Goal: Task Accomplishment & Management: Manage account settings

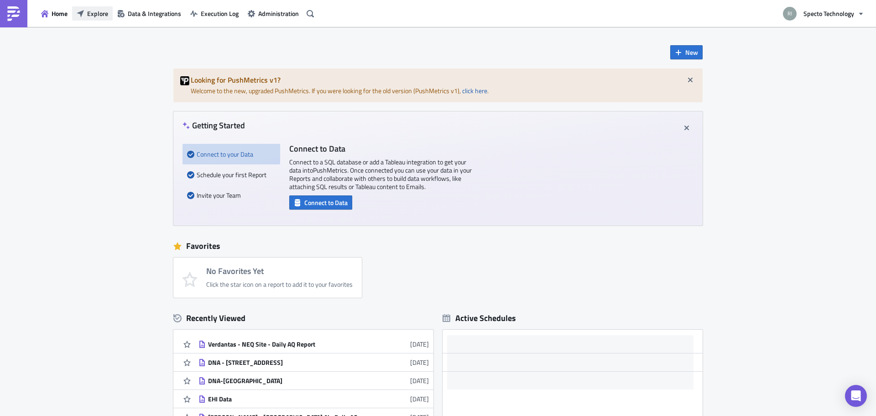
click at [79, 12] on icon "button" at bounding box center [80, 13] width 7 height 7
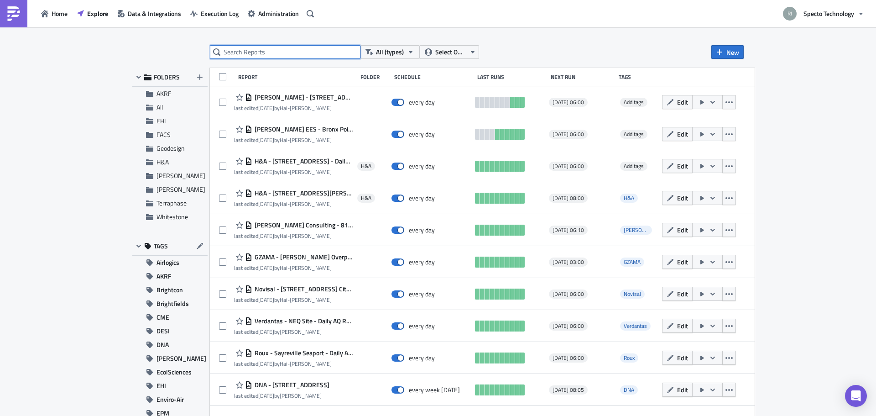
click at [291, 57] on input "text" at bounding box center [285, 52] width 151 height 14
type input "SA"
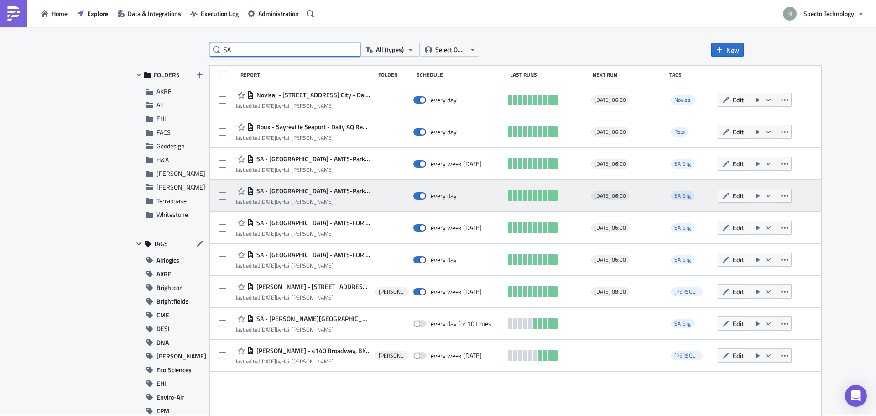
scroll to position [3, 0]
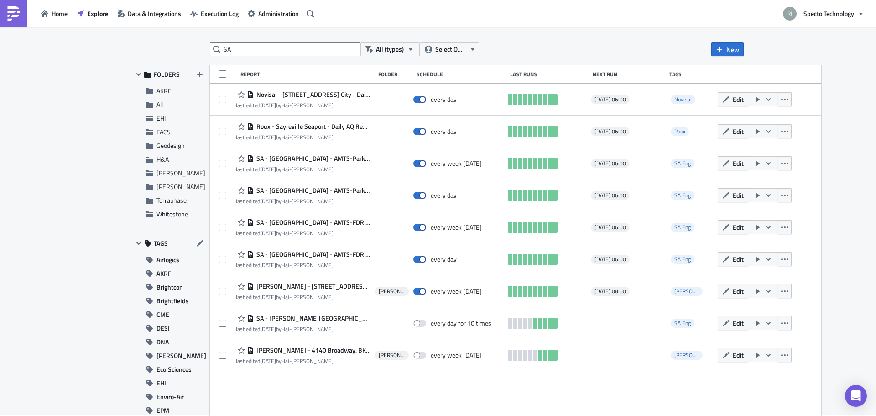
drag, startPoint x: 275, startPoint y: 157, endPoint x: 507, endPoint y: 381, distance: 322.7
click at [509, 384] on div "Report Folder Schedule Last Runs Next Run Tags Novisal - 100 Water [GEOGRAPHIC_…" at bounding box center [515, 241] width 611 height 352
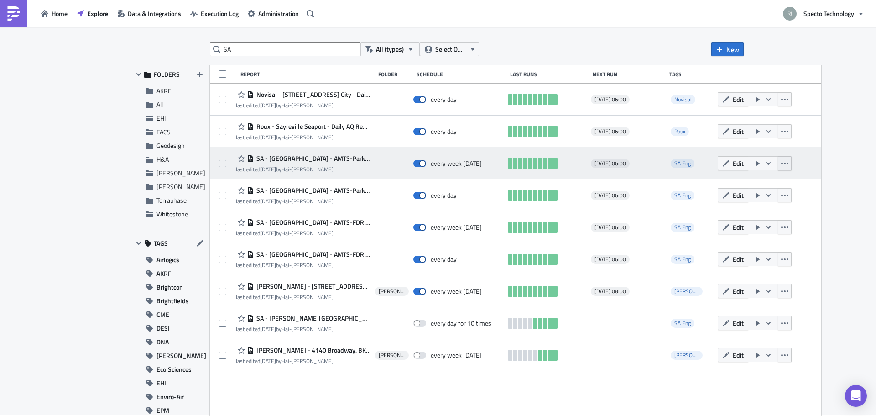
click at [781, 163] on icon "button" at bounding box center [784, 163] width 7 height 2
click at [733, 164] on span "Edit" at bounding box center [738, 163] width 11 height 10
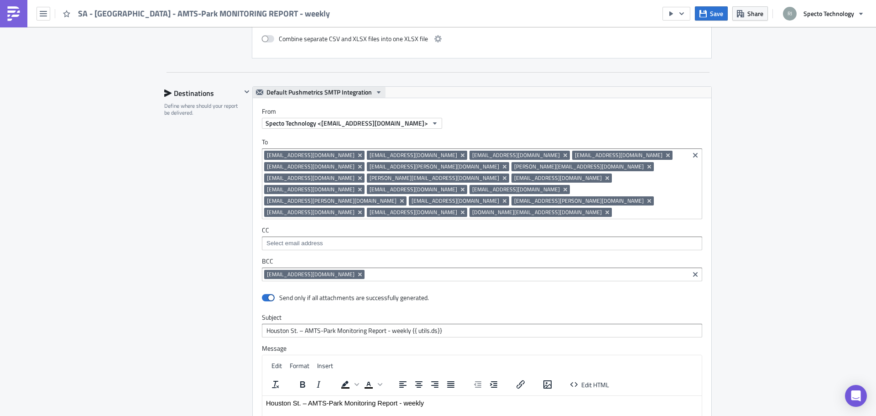
scroll to position [867, 0]
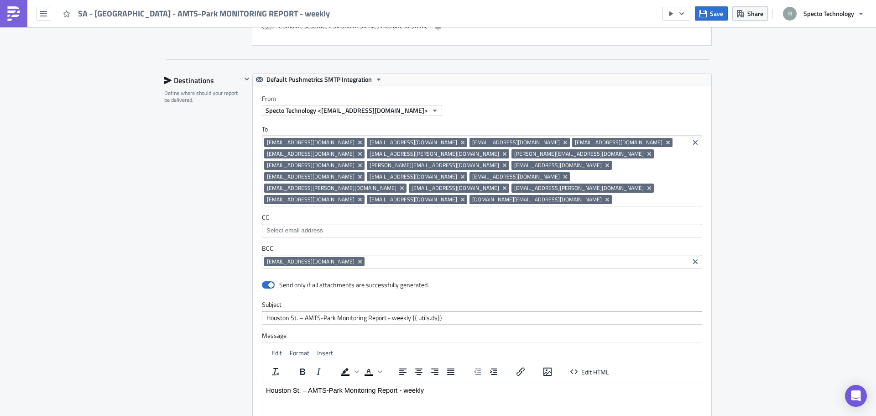
click at [614, 195] on input at bounding box center [650, 199] width 73 height 9
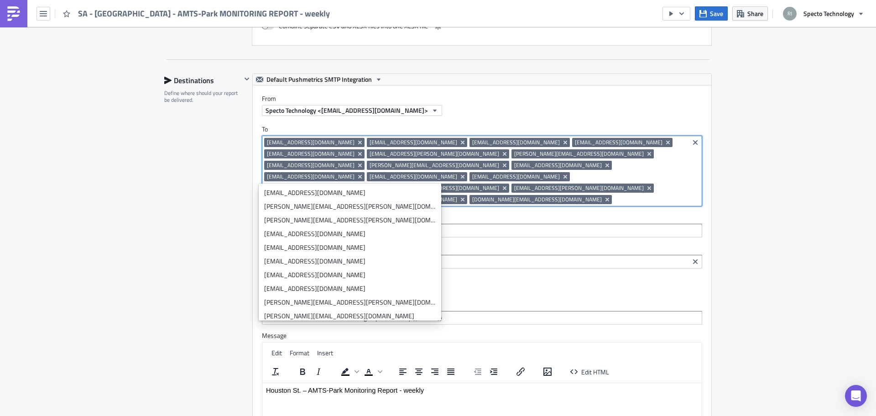
paste input "[EMAIL_ADDRESS][DOMAIN_NAME]"
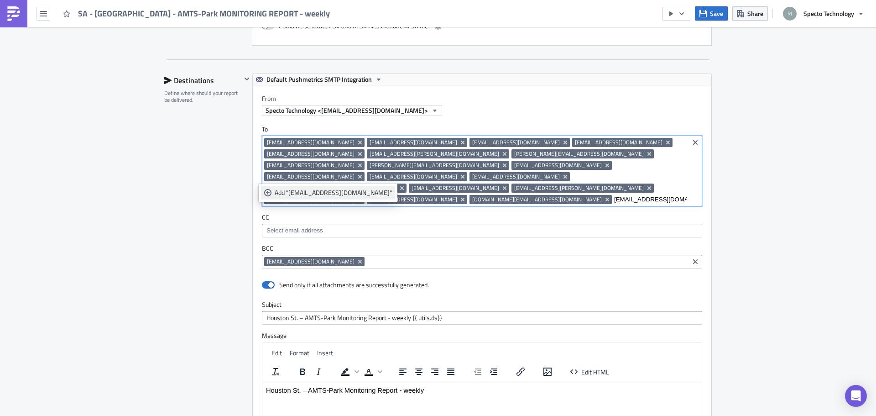
type input "[EMAIL_ADDRESS][DOMAIN_NAME]"
click at [338, 194] on div "Add "[EMAIL_ADDRESS][DOMAIN_NAME]"" at bounding box center [333, 192] width 117 height 9
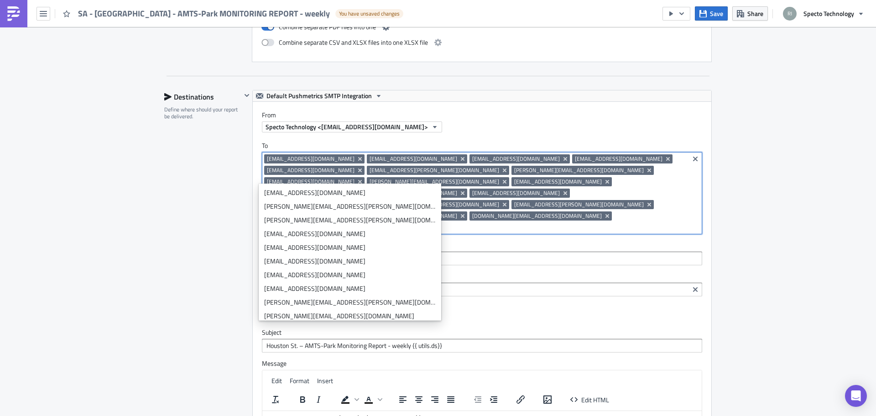
click at [164, 210] on div "Destinations Define where should your report be delivered." at bounding box center [202, 325] width 77 height 471
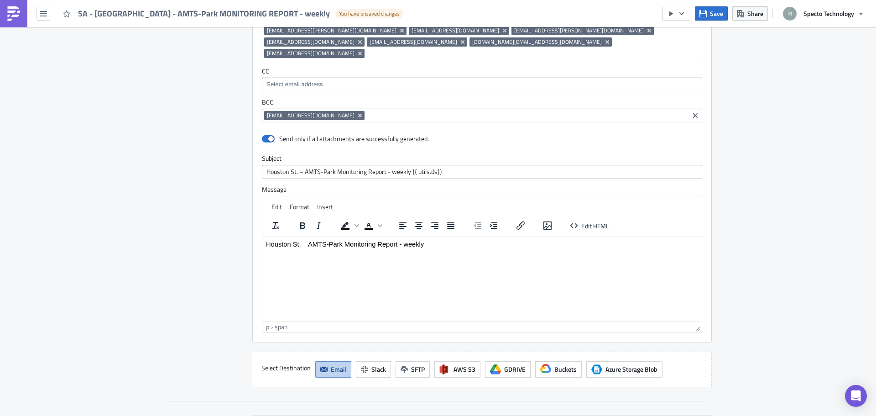
scroll to position [1128, 0]
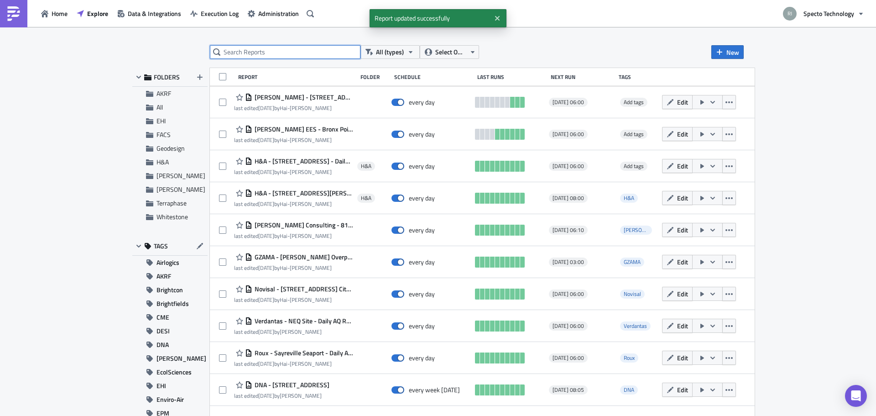
click at [282, 52] on input "text" at bounding box center [285, 52] width 151 height 14
type input "SA"
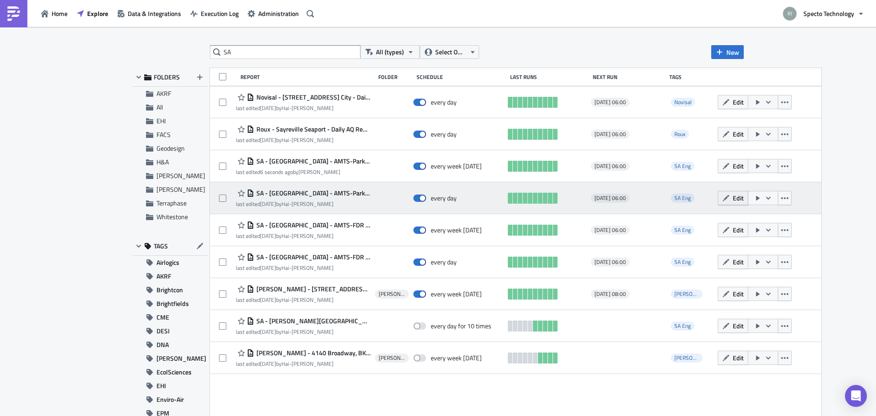
click at [733, 199] on span "Edit" at bounding box center [738, 198] width 11 height 10
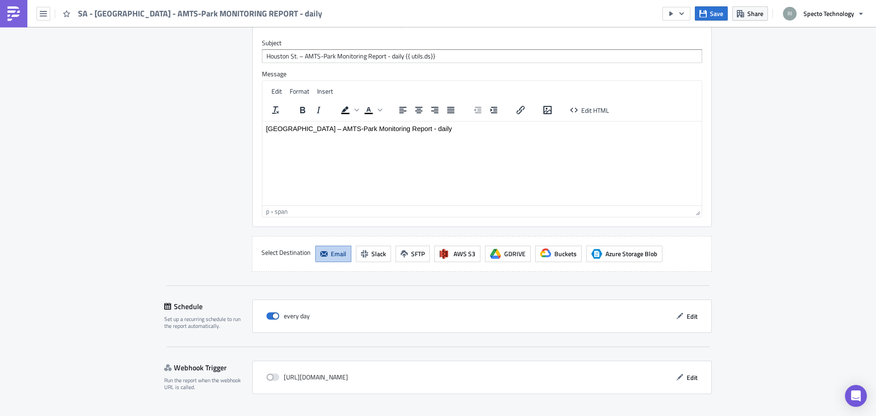
scroll to position [855, 0]
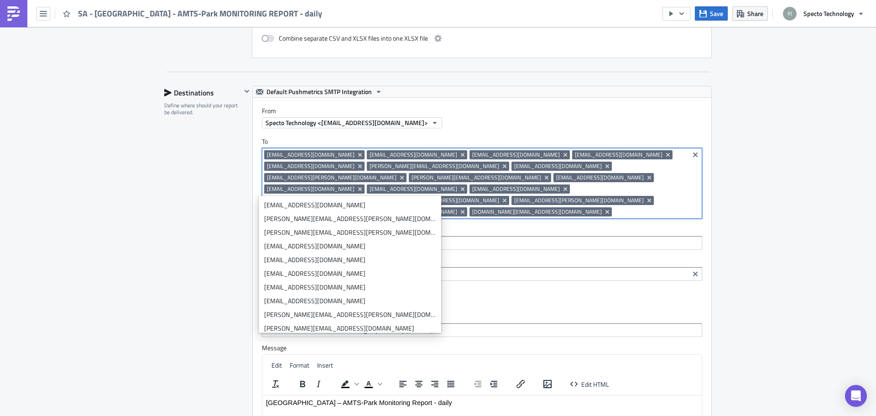
click at [614, 207] on input at bounding box center [650, 211] width 73 height 9
paste input "[EMAIL_ADDRESS][DOMAIN_NAME]"
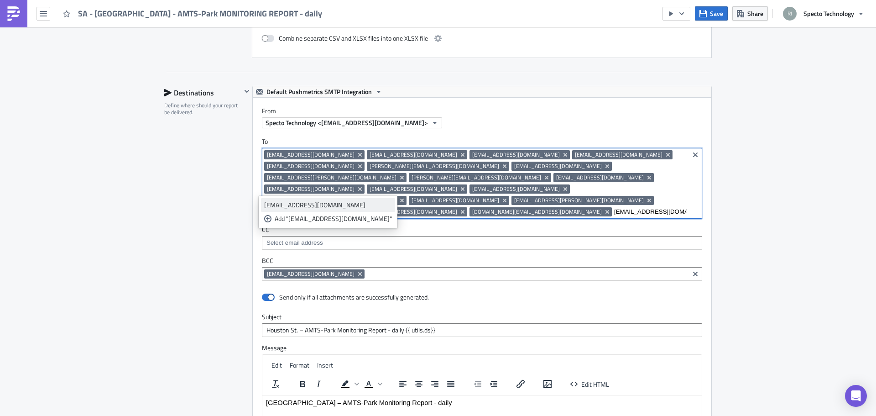
type input "[EMAIL_ADDRESS][DOMAIN_NAME]"
click at [293, 205] on div "[EMAIL_ADDRESS][DOMAIN_NAME]" at bounding box center [328, 204] width 128 height 9
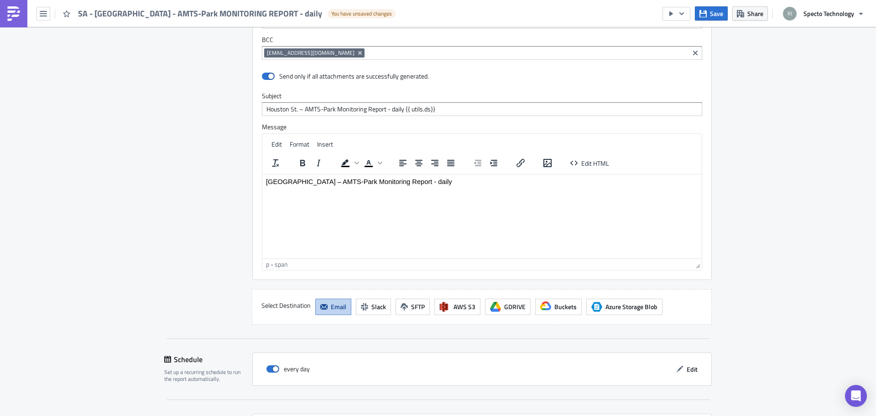
scroll to position [1128, 0]
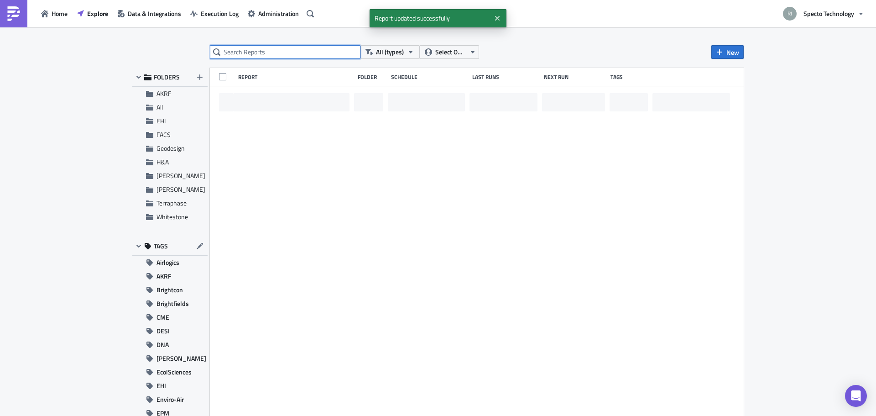
click at [262, 53] on input "text" at bounding box center [285, 52] width 151 height 14
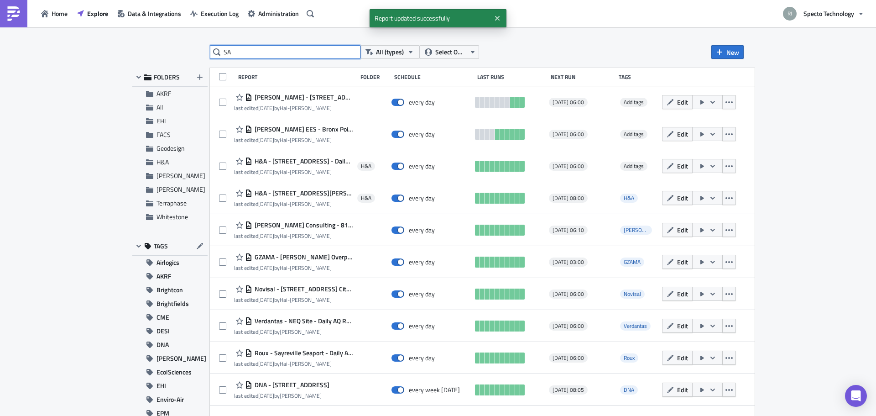
type input "SA"
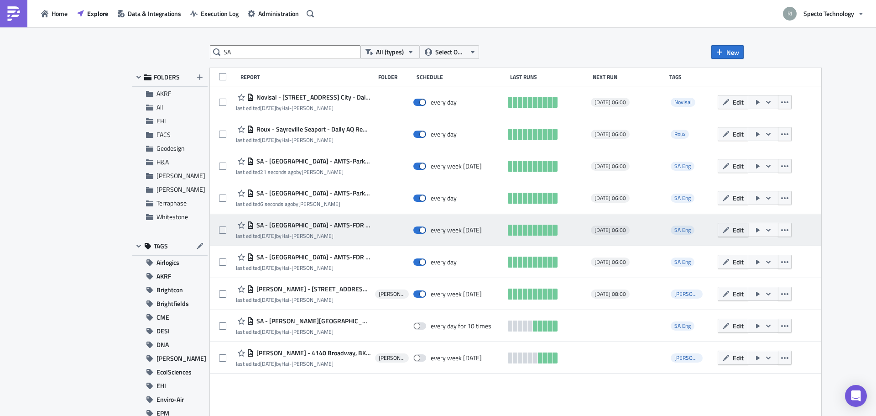
click at [733, 231] on span "Edit" at bounding box center [738, 230] width 11 height 10
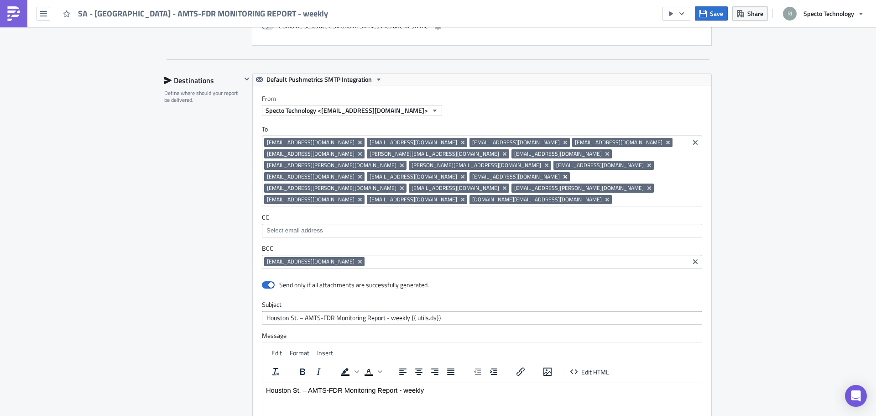
scroll to position [775, 0]
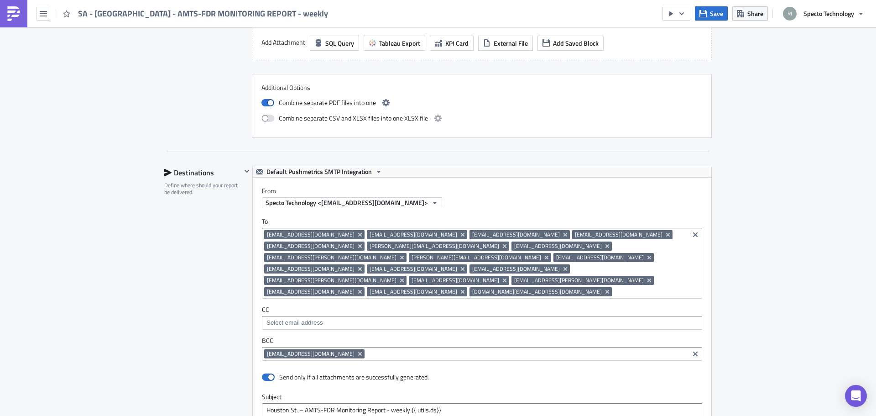
click at [614, 287] on input at bounding box center [650, 291] width 73 height 9
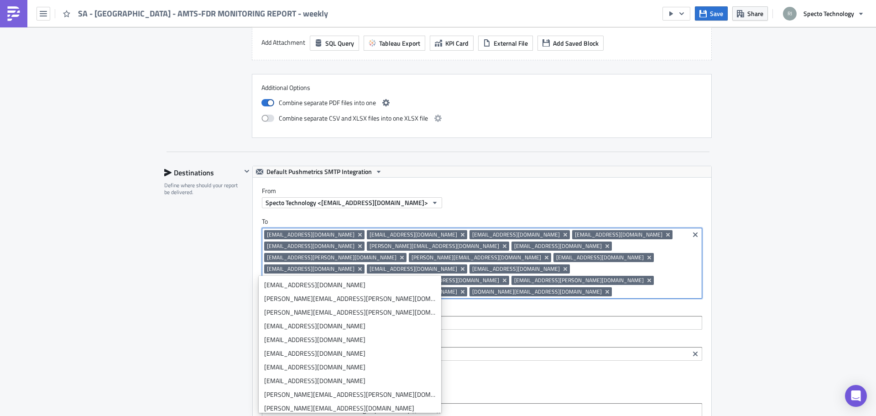
paste input "[EMAIL_ADDRESS][DOMAIN_NAME]"
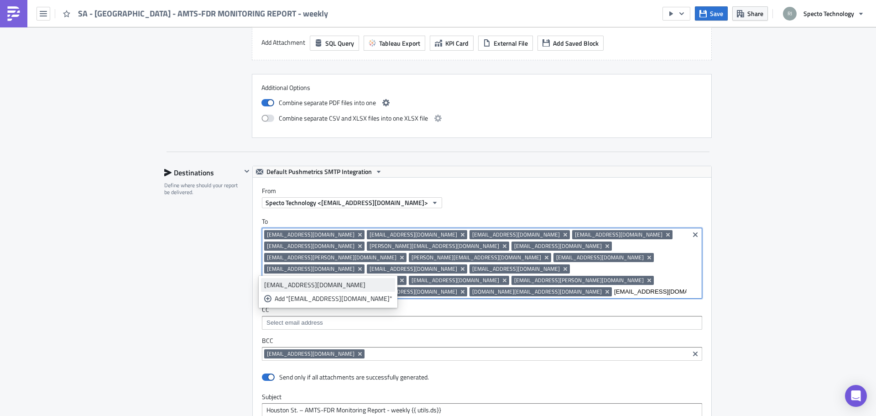
type input "[EMAIL_ADDRESS][DOMAIN_NAME]"
click at [299, 287] on div "[EMAIL_ADDRESS][DOMAIN_NAME]" at bounding box center [328, 284] width 128 height 9
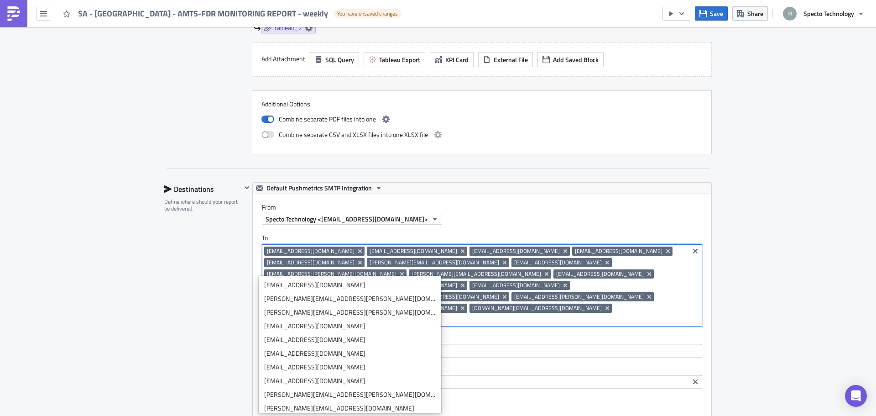
click at [208, 278] on div "Destinations Define where should your report be delivered." at bounding box center [202, 417] width 77 height 471
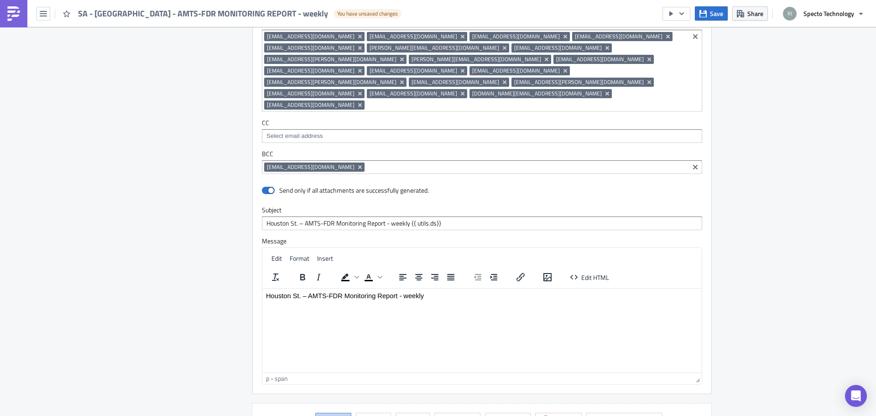
scroll to position [1128, 0]
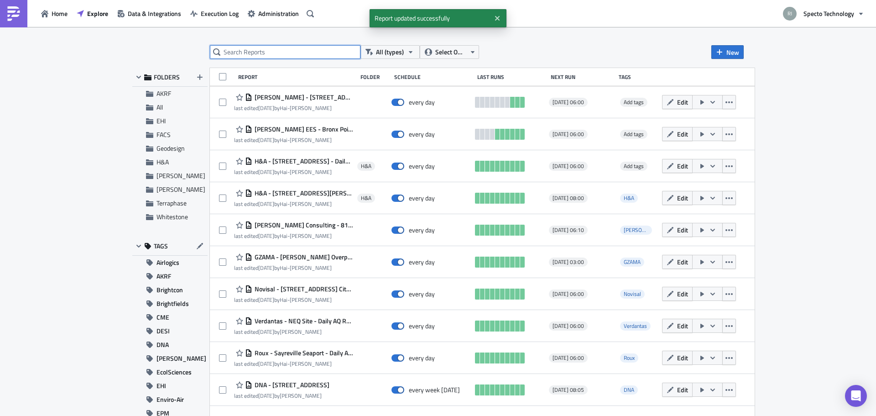
click at [240, 47] on input "text" at bounding box center [285, 52] width 151 height 14
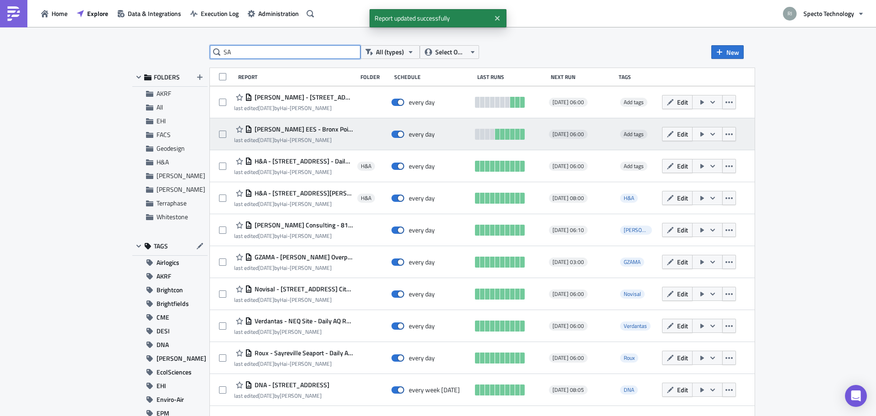
type input "SA"
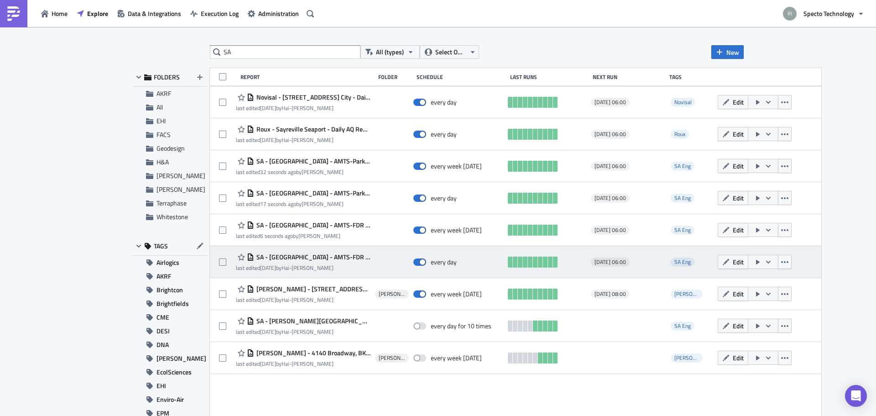
click at [718, 270] on div "Edit" at bounding box center [763, 262] width 90 height 18
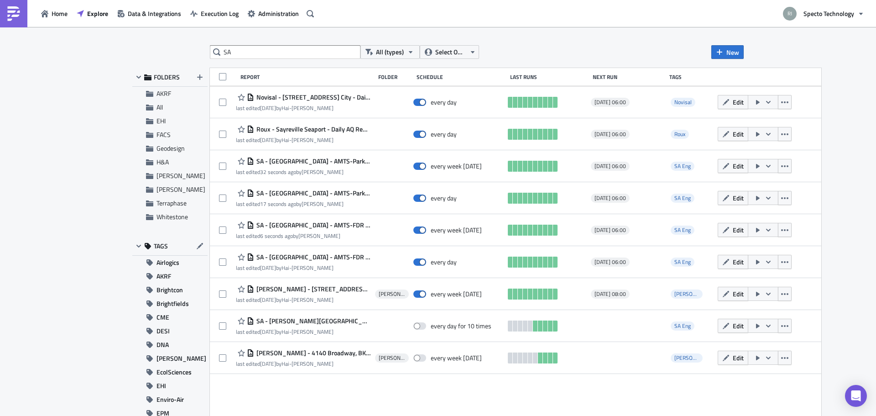
click at [718, 263] on button "Edit" at bounding box center [733, 262] width 31 height 14
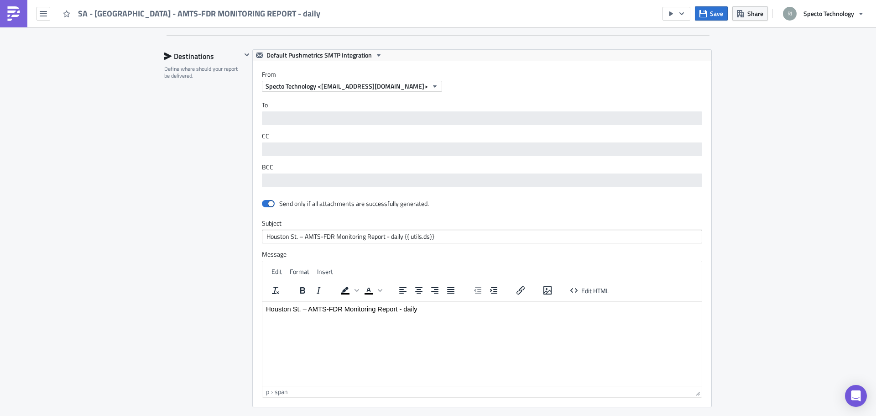
scroll to position [775, 0]
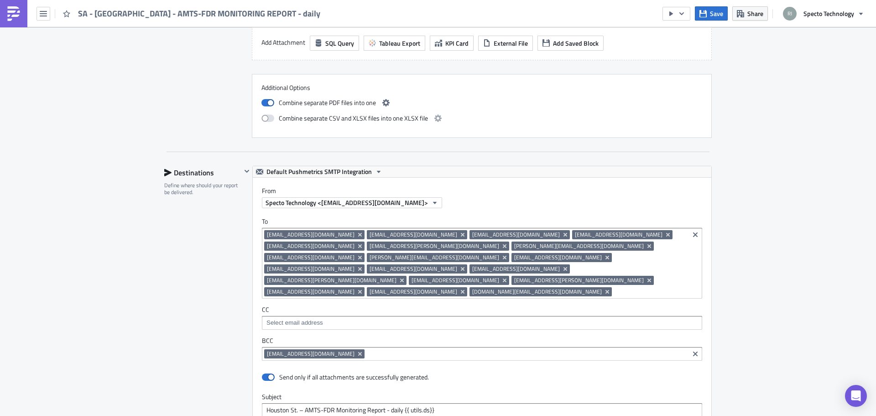
click at [614, 287] on input at bounding box center [650, 291] width 73 height 9
paste input "[EMAIL_ADDRESS][DOMAIN_NAME]"
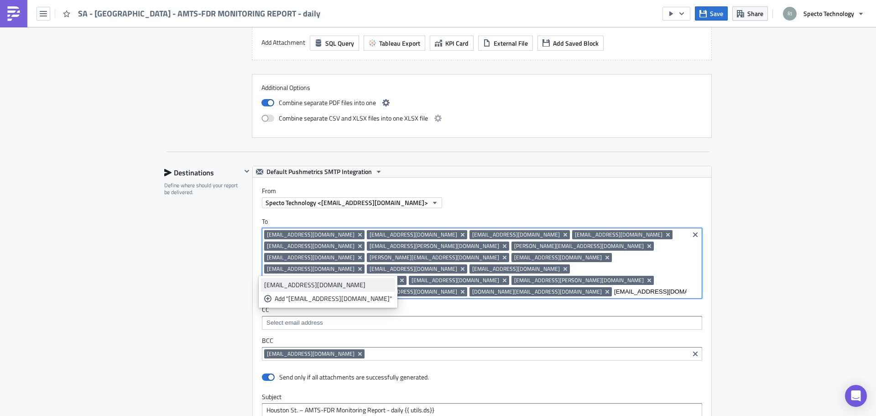
type input "[EMAIL_ADDRESS][DOMAIN_NAME]"
click at [339, 281] on div "[EMAIL_ADDRESS][DOMAIN_NAME]" at bounding box center [328, 284] width 128 height 9
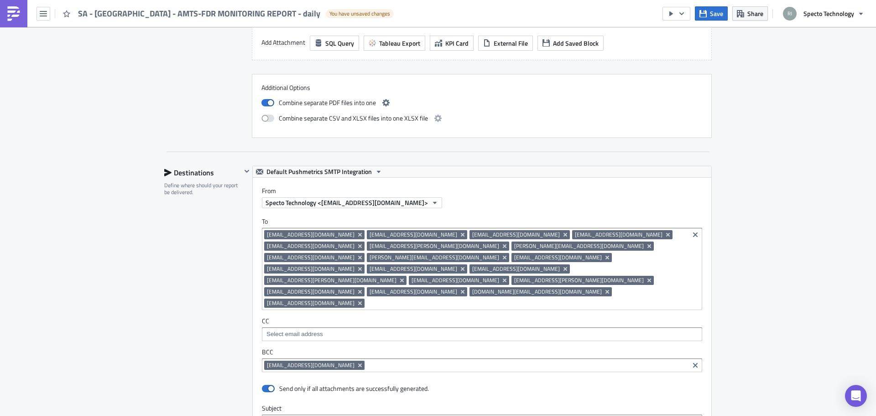
click at [171, 258] on div "Destinations Define where should your report be delivered." at bounding box center [202, 401] width 77 height 471
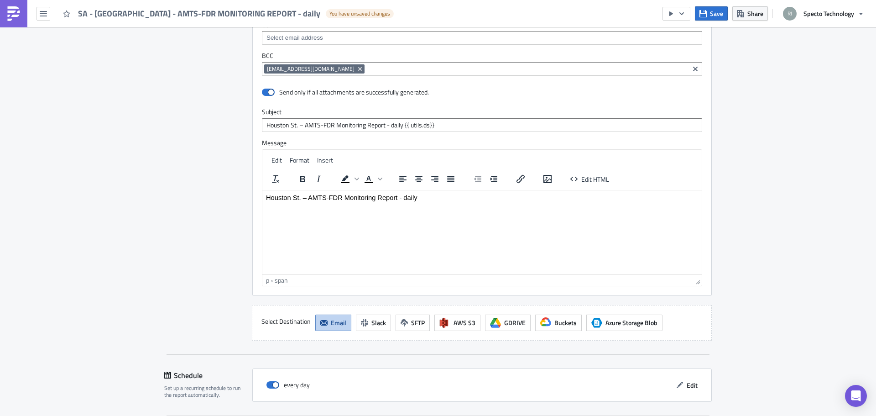
scroll to position [1128, 0]
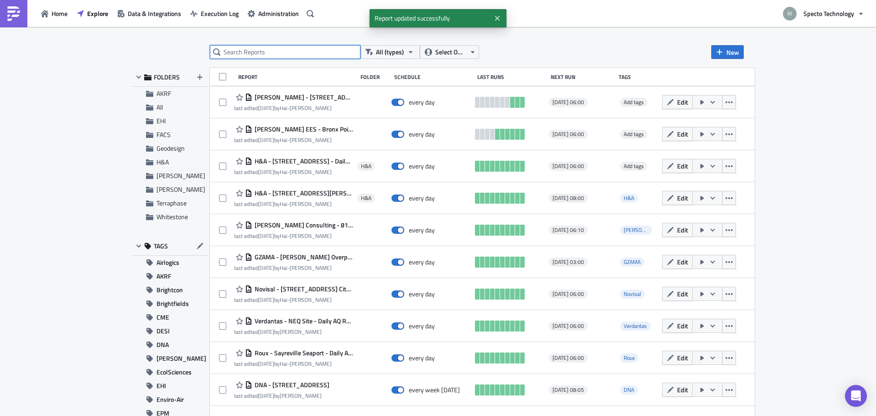
click at [281, 54] on input "text" at bounding box center [285, 52] width 151 height 14
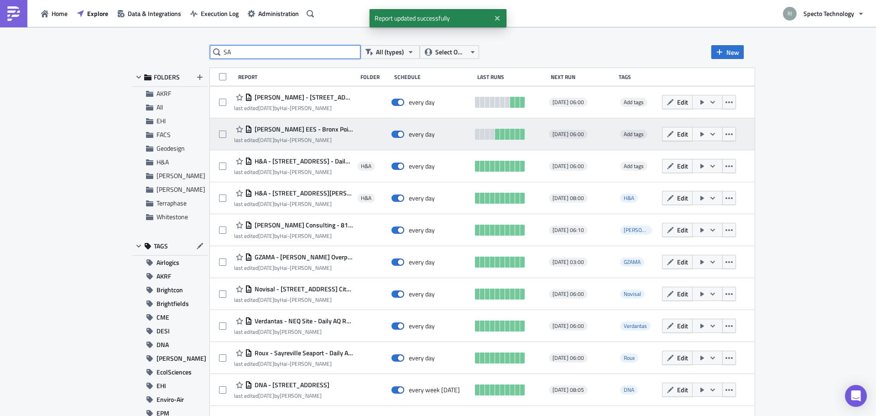
type input "SA"
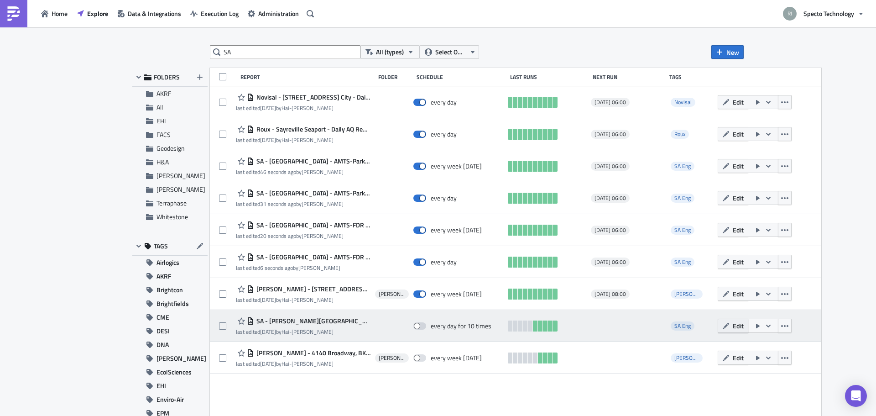
click at [733, 322] on span "Edit" at bounding box center [738, 326] width 11 height 10
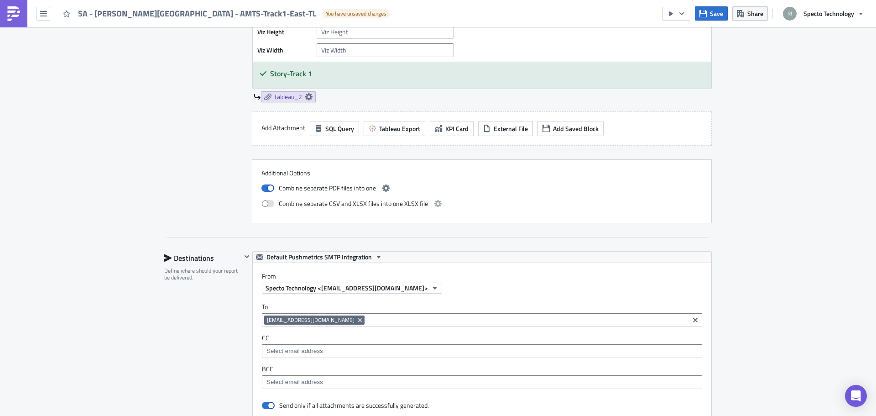
scroll to position [776, 0]
